Goal: Task Accomplishment & Management: Complete application form

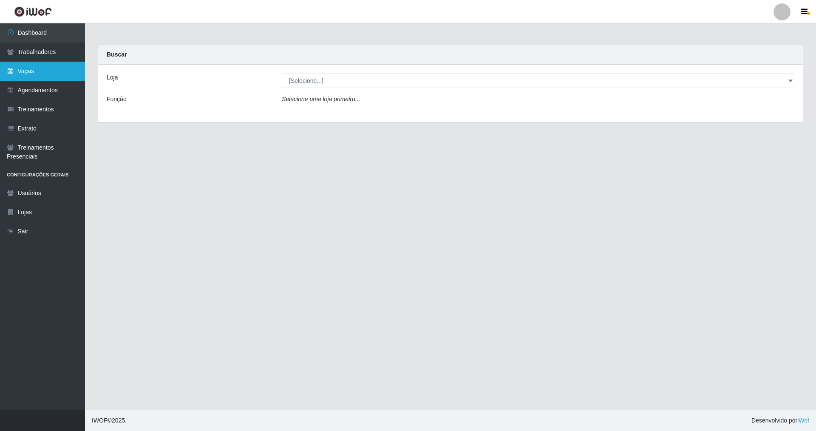
click at [20, 73] on link "Vagas" at bounding box center [42, 71] width 85 height 19
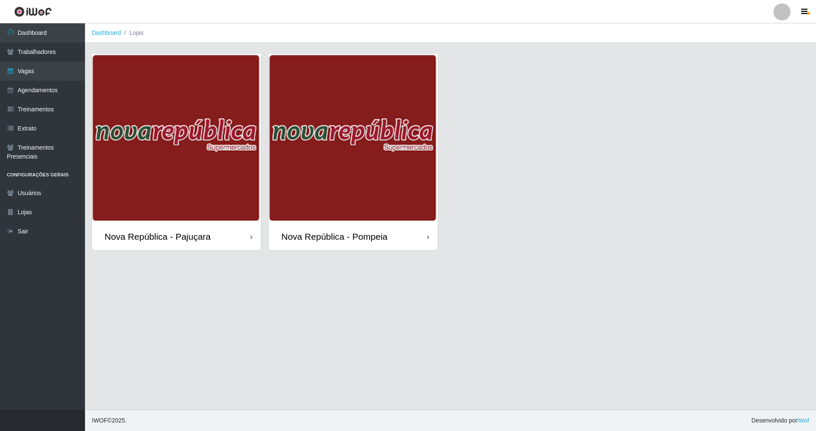
click at [346, 235] on div "Nova República - Pompeia" at bounding box center [334, 236] width 106 height 11
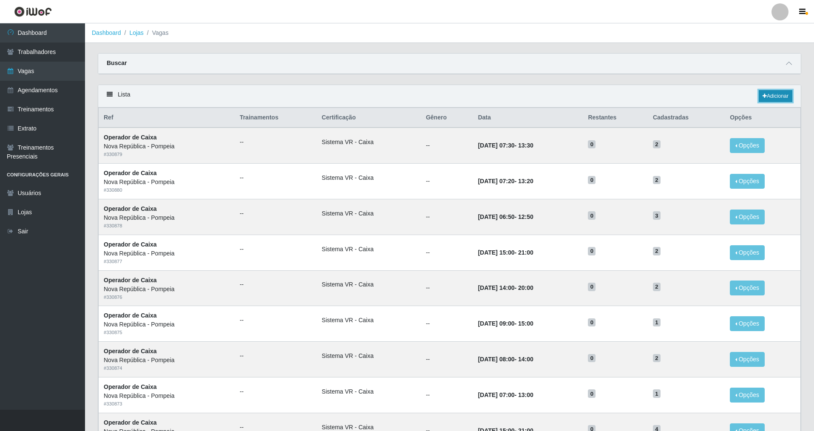
click at [767, 96] on link "Adicionar" at bounding box center [775, 96] width 34 height 12
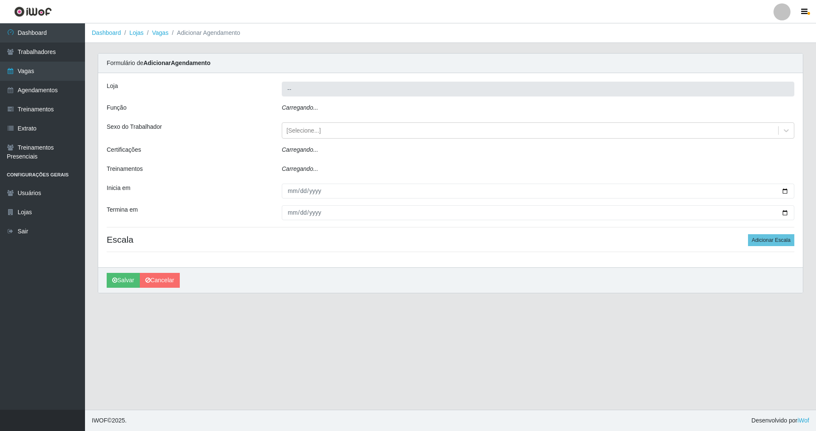
type input "Nova República - Pompeia"
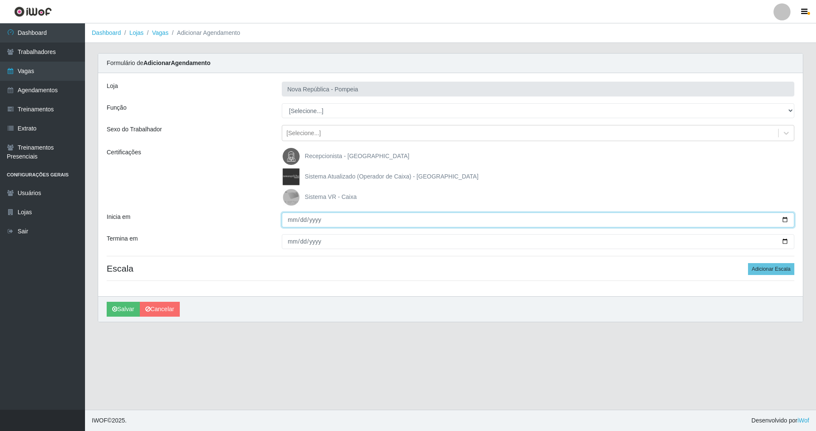
click at [294, 218] on input "Inicia em" at bounding box center [538, 219] width 512 height 15
type input "[DATE]"
drag, startPoint x: 288, startPoint y: 241, endPoint x: 353, endPoint y: 257, distance: 67.5
click at [294, 242] on input "Termina em" at bounding box center [538, 241] width 512 height 15
type input "[DATE]"
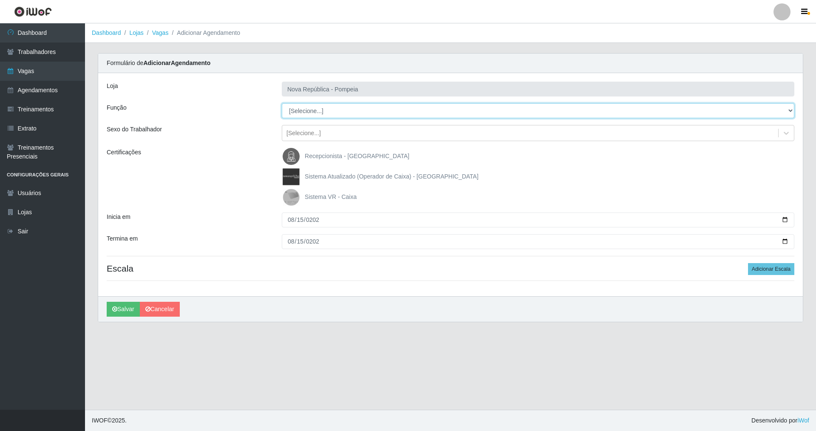
click at [318, 111] on select "[Selecione...] Balconista Operador de Caixa Recepcionista Repositor" at bounding box center [538, 110] width 512 height 15
select select "22"
click at [282, 103] on select "[Selecione...] Balconista Operador de Caixa Recepcionista Repositor" at bounding box center [538, 110] width 512 height 15
click at [290, 196] on img at bounding box center [293, 197] width 20 height 17
click at [0, 0] on input "Sistema VR - Caixa" at bounding box center [0, 0] width 0 height 0
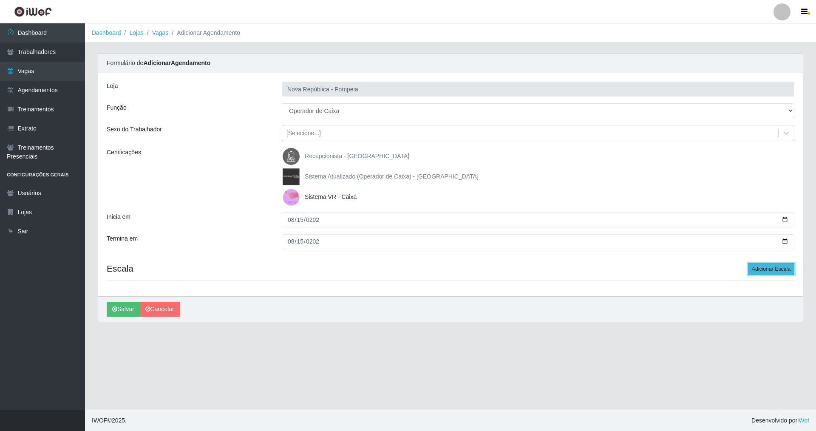
click at [768, 267] on button "Adicionar Escala" at bounding box center [771, 269] width 46 height 12
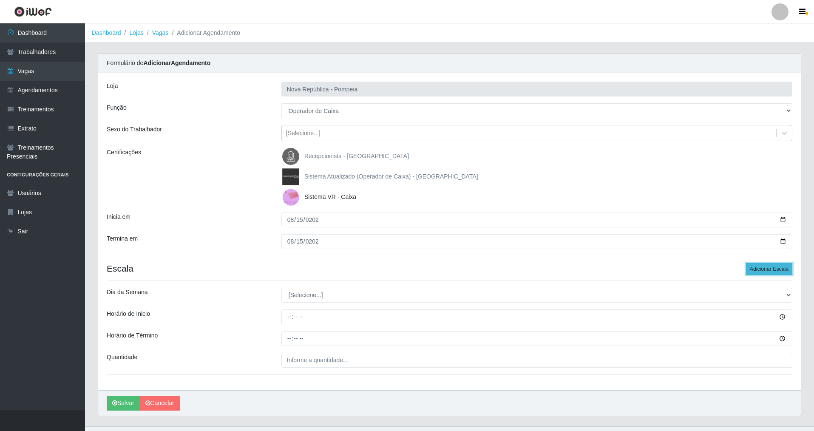
click at [768, 267] on button "Adicionar Escala" at bounding box center [769, 269] width 46 height 12
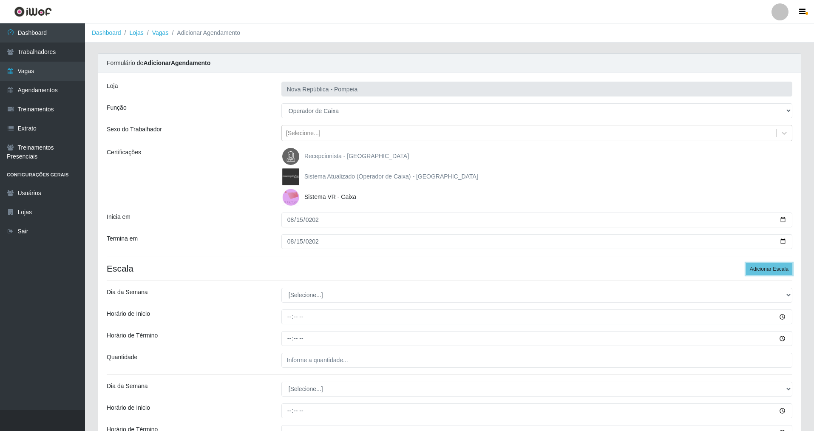
scroll to position [110, 0]
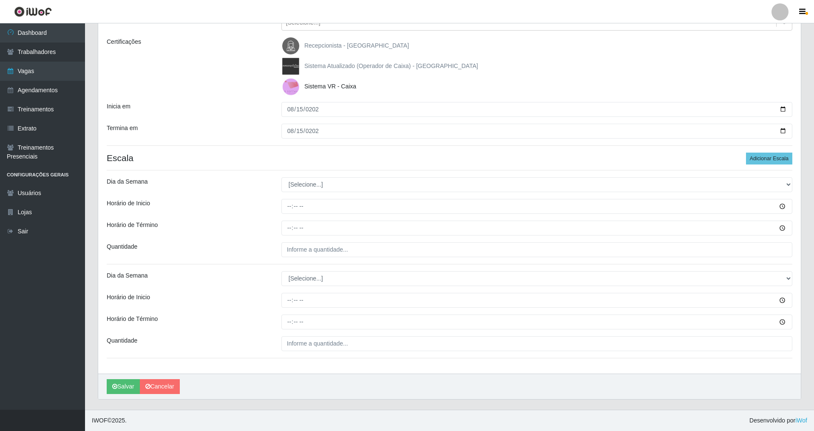
click at [324, 171] on div "Loja Nova República - Pompeia Função [Selecione...] Balconista Operador de Caix…" at bounding box center [449, 168] width 702 height 411
drag, startPoint x: 319, startPoint y: 187, endPoint x: 318, endPoint y: 192, distance: 4.6
click at [319, 188] on select "[Selecione...] Segunda Terça Quarta Quinta Sexta Sábado Domingo" at bounding box center [536, 184] width 511 height 15
select select "5"
click at [281, 177] on select "[Selecione...] Segunda Terça Quarta Quinta Sexta Sábado Domingo" at bounding box center [536, 184] width 511 height 15
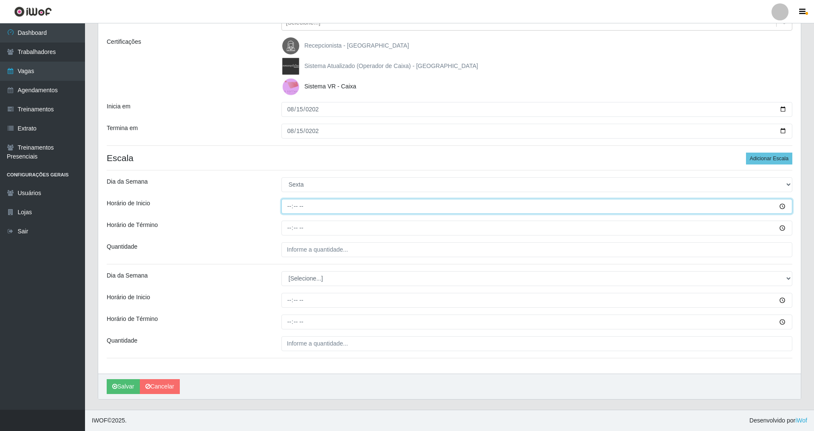
click at [290, 209] on input "Horário de Inicio" at bounding box center [536, 206] width 511 height 15
type input "07:00"
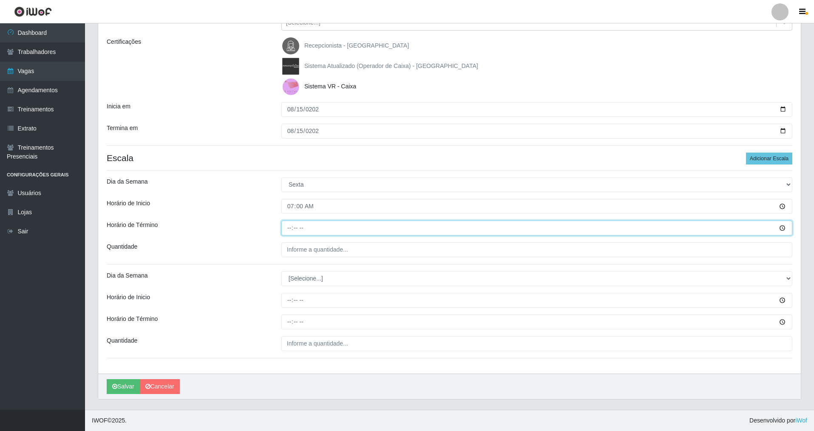
type input "13:00"
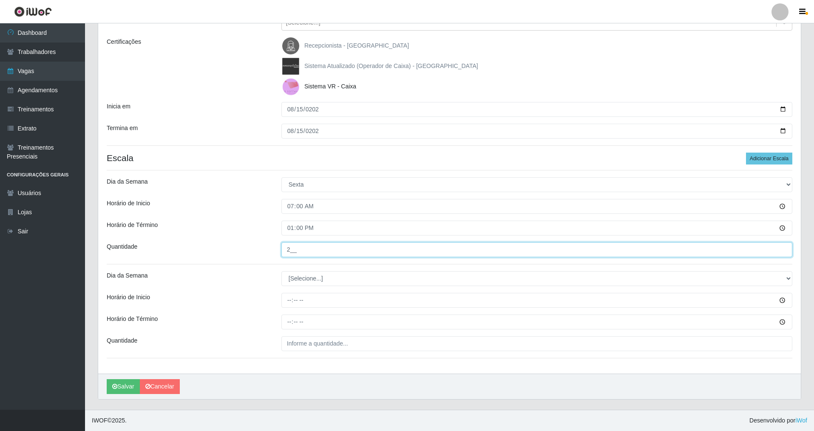
type input "2__"
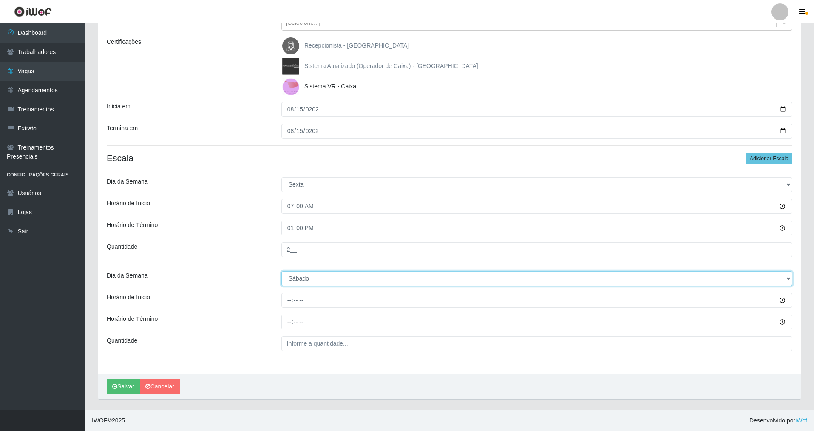
select select "5"
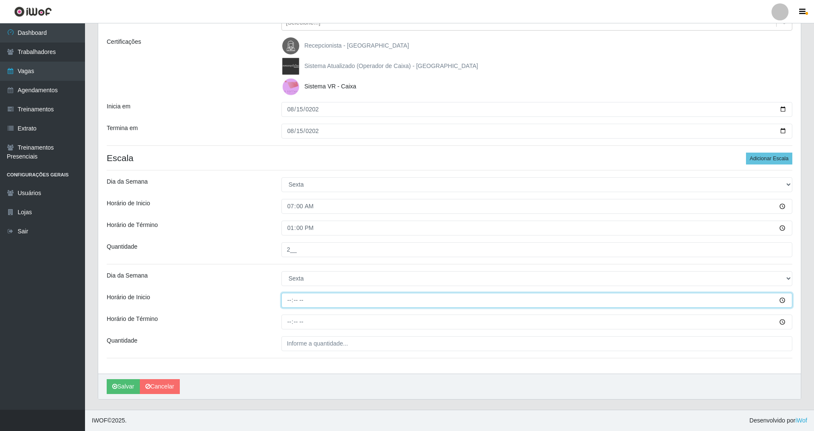
type input "08:00"
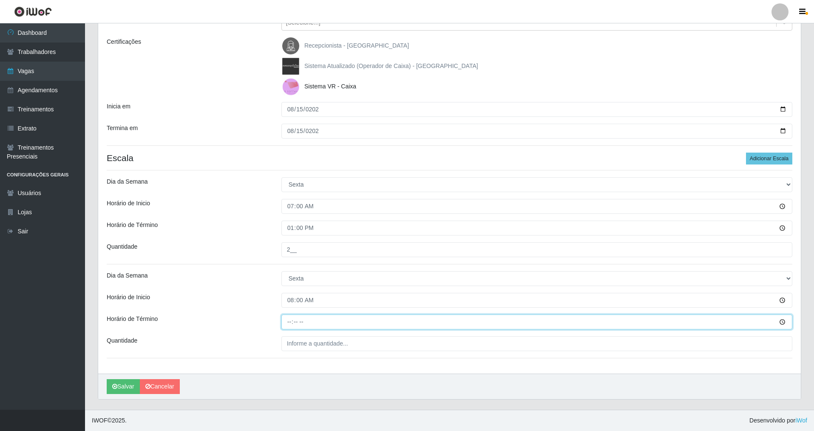
type input "14:00"
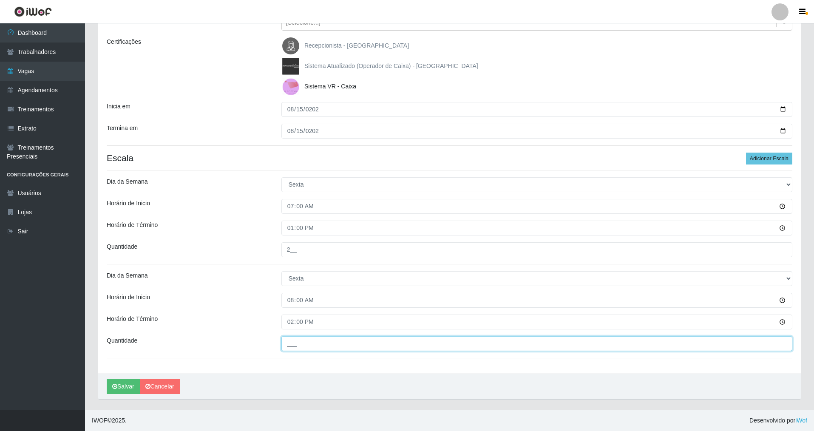
click at [300, 347] on input "___" at bounding box center [536, 343] width 511 height 15
type input "2__"
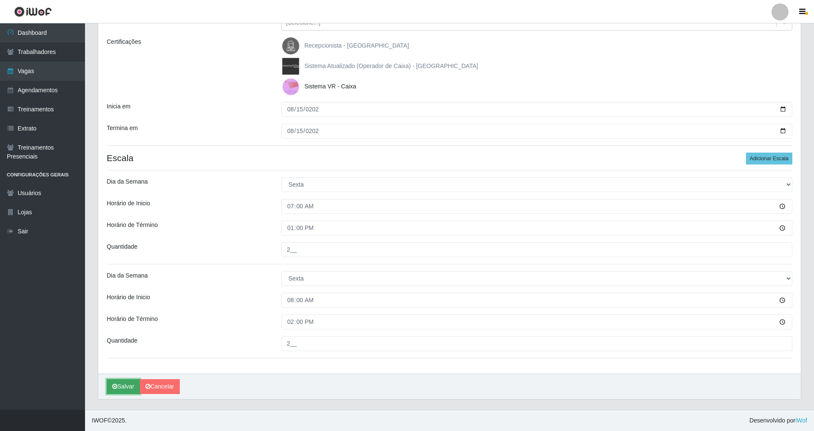
click at [126, 389] on button "Salvar" at bounding box center [123, 386] width 33 height 15
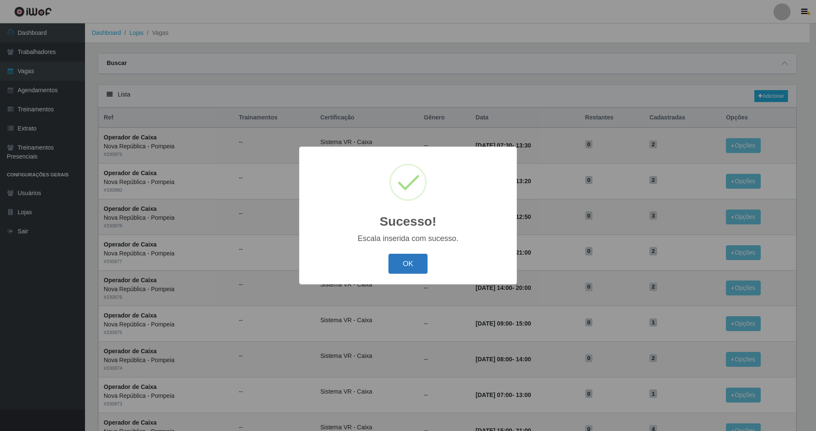
click at [401, 266] on button "OK" at bounding box center [408, 264] width 40 height 20
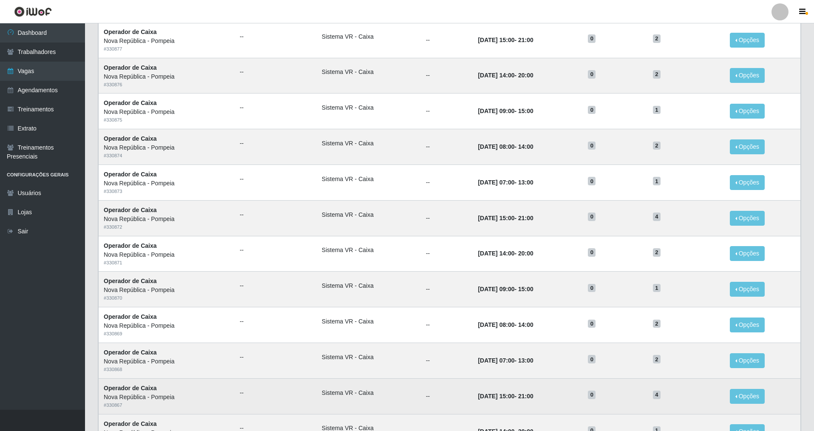
scroll to position [289, 0]
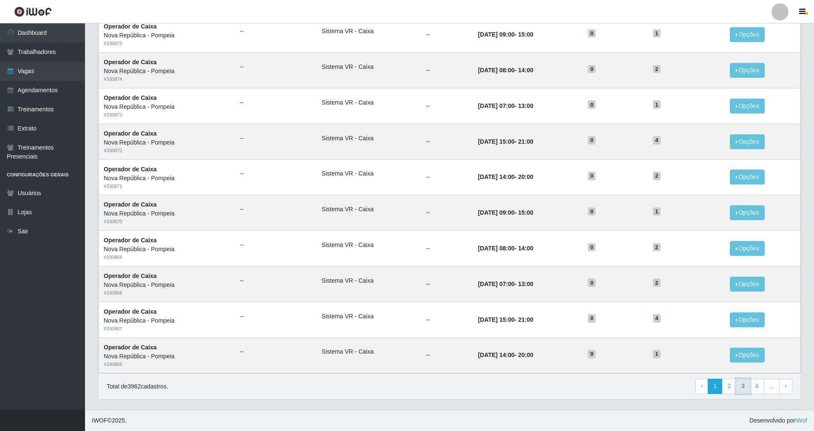
click at [749, 388] on link "3" at bounding box center [742, 386] width 14 height 15
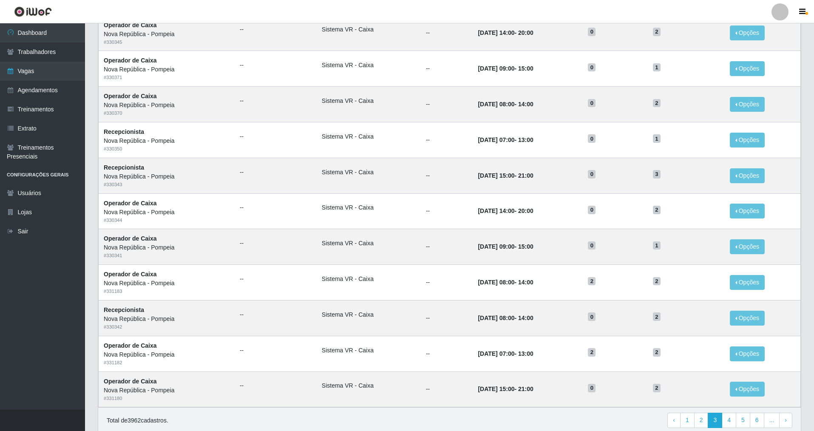
scroll to position [289, 0]
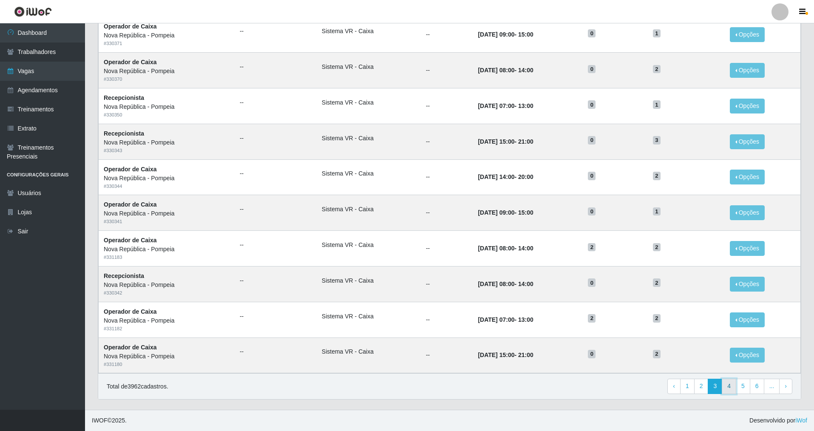
click at [730, 393] on link "4" at bounding box center [728, 386] width 14 height 15
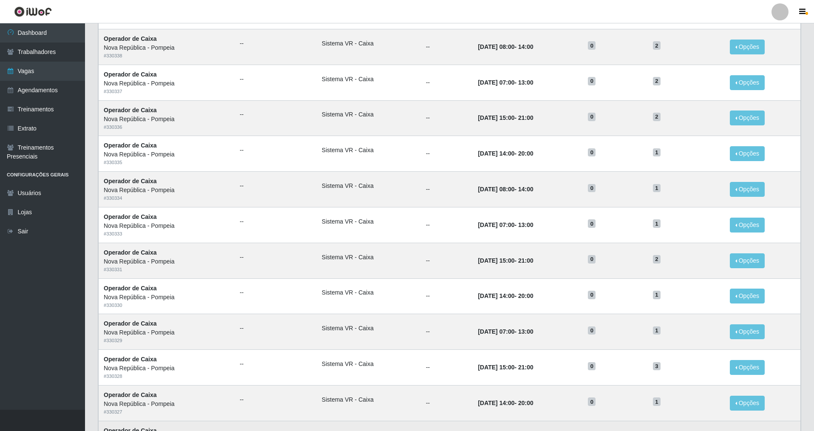
scroll to position [289, 0]
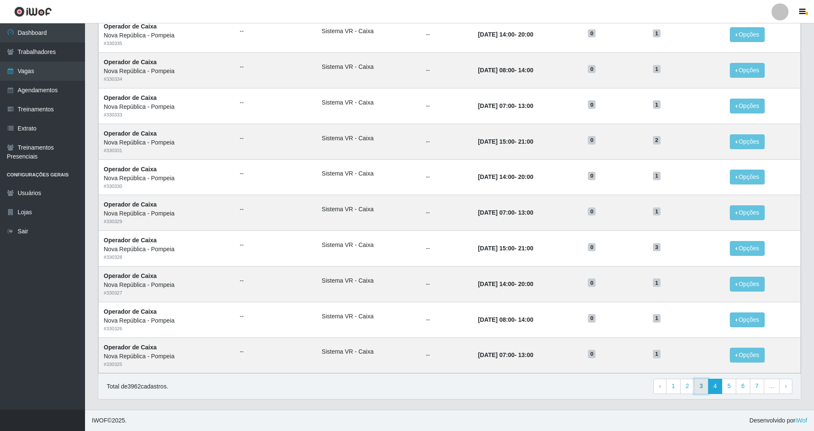
click at [701, 390] on link "3" at bounding box center [701, 386] width 14 height 15
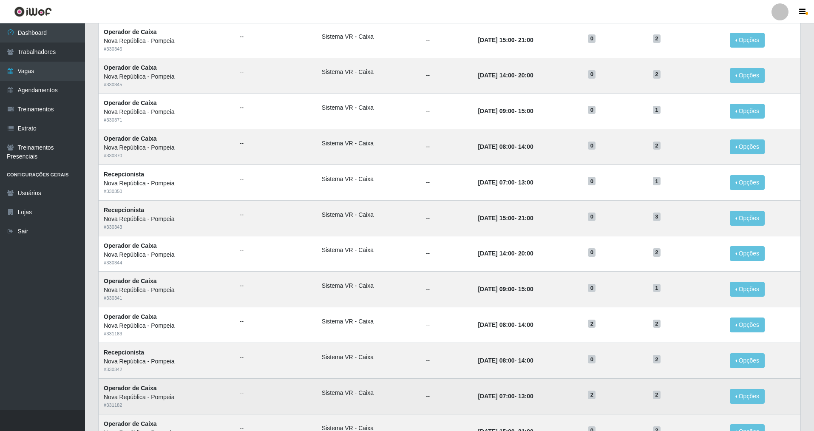
scroll to position [289, 0]
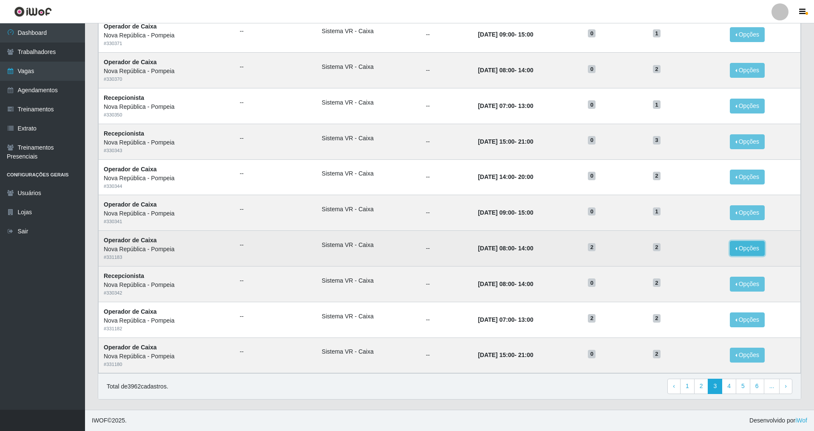
click at [741, 248] on button "Opções" at bounding box center [746, 248] width 35 height 15
click at [688, 273] on button "Deletar" at bounding box center [694, 267] width 67 height 17
click at [746, 249] on button "Opções" at bounding box center [746, 248] width 35 height 15
click at [695, 271] on div "Deletar" at bounding box center [695, 267] width 50 height 9
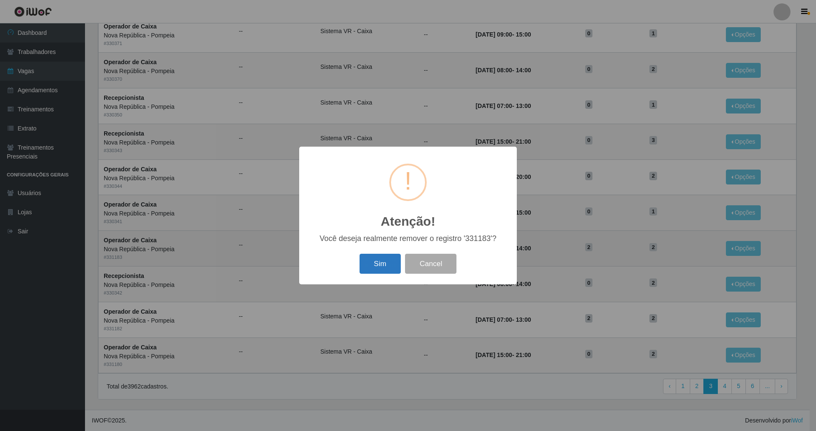
click at [378, 260] on button "Sim" at bounding box center [379, 264] width 41 height 20
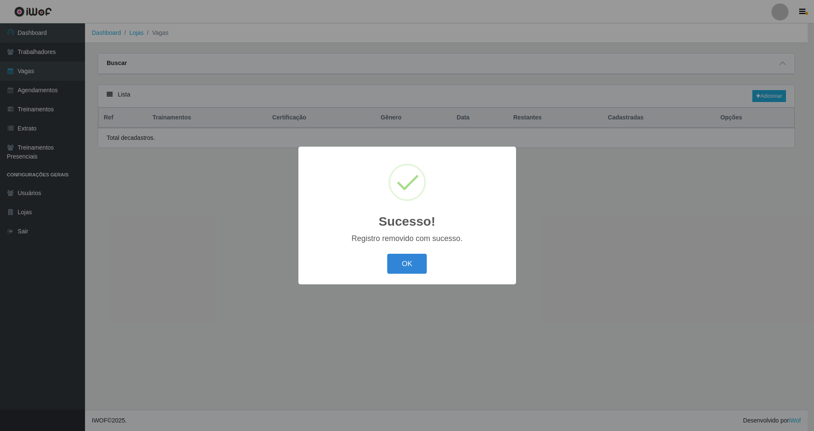
scroll to position [0, 0]
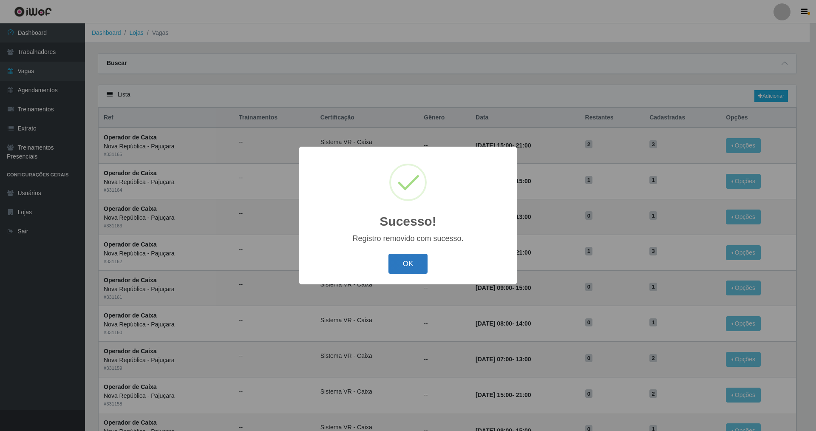
click at [409, 266] on button "OK" at bounding box center [408, 264] width 40 height 20
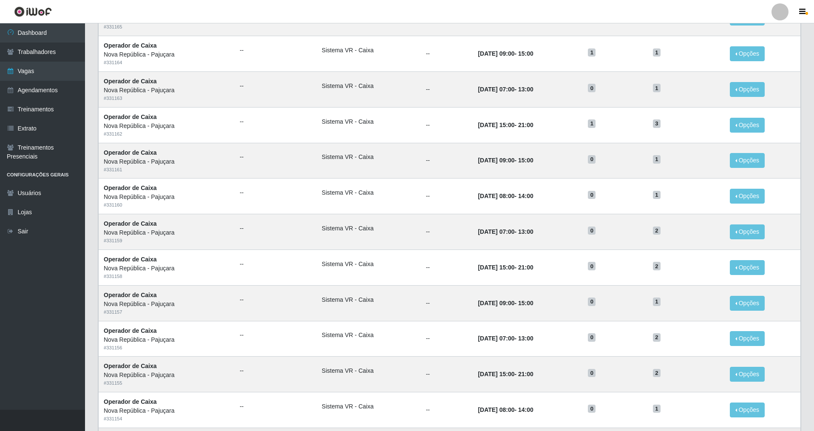
scroll to position [289, 0]
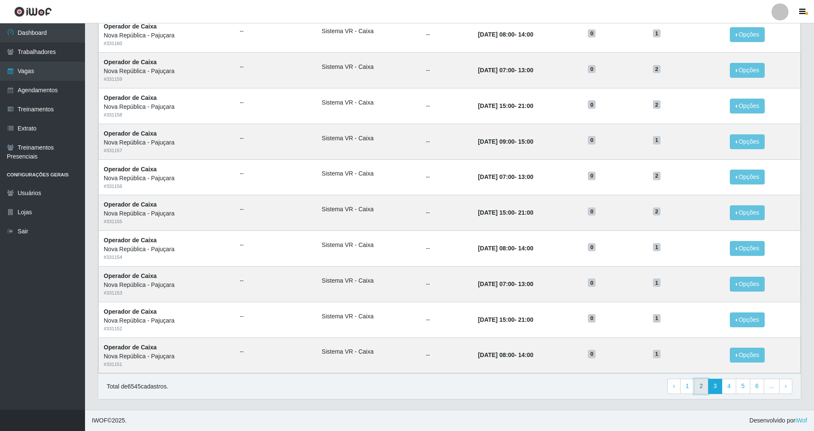
click at [708, 390] on link "2" at bounding box center [701, 386] width 14 height 15
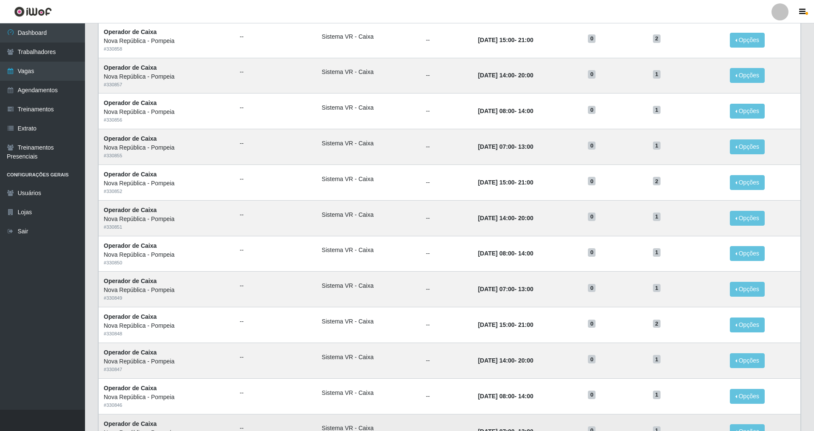
scroll to position [289, 0]
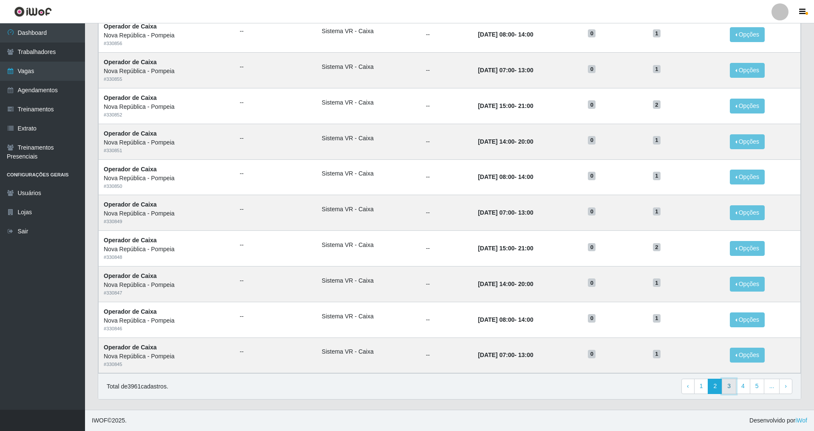
click at [735, 385] on link "3" at bounding box center [728, 386] width 14 height 15
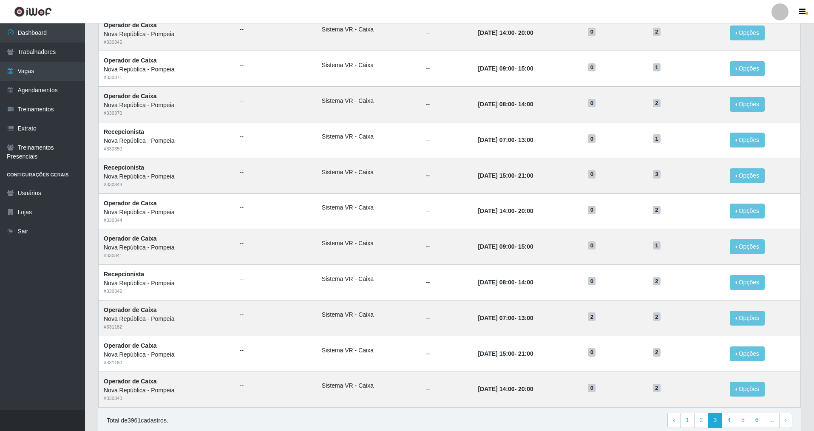
scroll to position [289, 0]
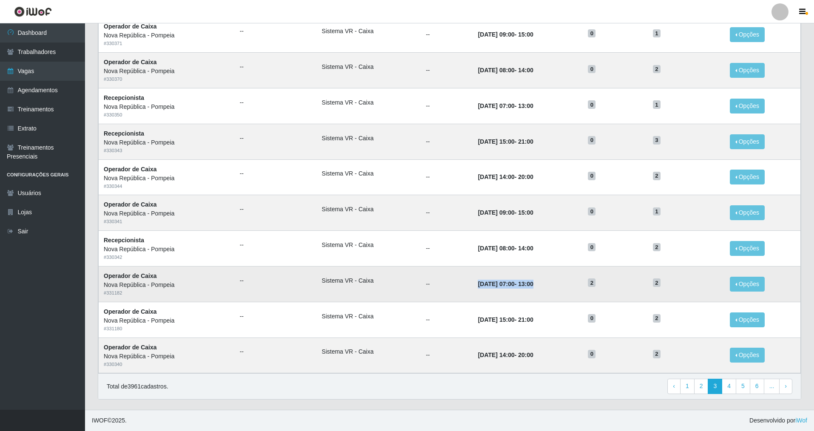
drag, startPoint x: 461, startPoint y: 283, endPoint x: 550, endPoint y: 283, distance: 89.2
click at [550, 283] on td "15/08/2025, 07:00 - 13:00" at bounding box center [527, 284] width 110 height 36
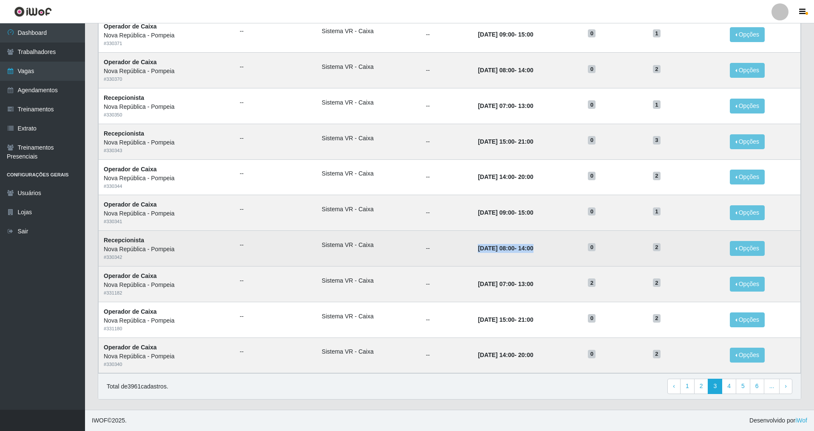
drag, startPoint x: 462, startPoint y: 248, endPoint x: 546, endPoint y: 256, distance: 84.6
click at [546, 256] on td "15/08/2025, 08:00 - 14:00" at bounding box center [527, 249] width 110 height 36
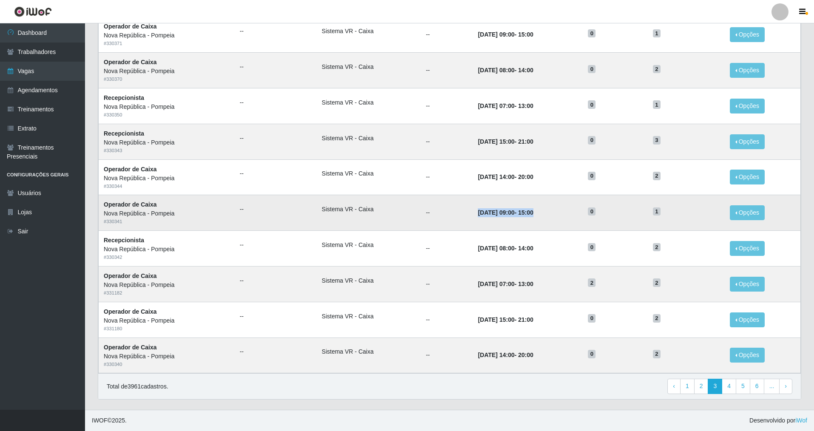
drag, startPoint x: 460, startPoint y: 214, endPoint x: 539, endPoint y: 219, distance: 78.7
click at [539, 219] on td "15/08/2025, 09:00 - 15:00" at bounding box center [527, 213] width 110 height 36
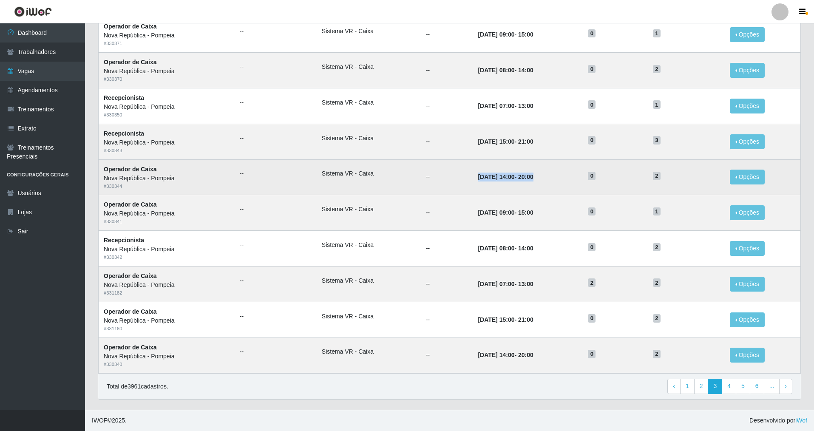
drag, startPoint x: 459, startPoint y: 173, endPoint x: 558, endPoint y: 177, distance: 99.5
click at [558, 177] on td "15/08/2025, 14:00 - 20:00" at bounding box center [527, 177] width 110 height 36
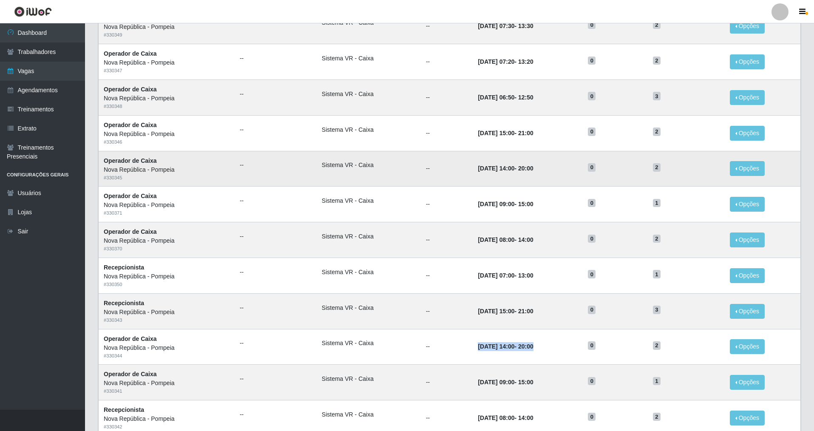
scroll to position [0, 0]
